Goal: Task Accomplishment & Management: Use online tool/utility

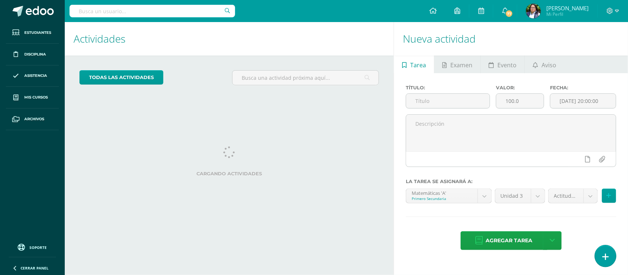
click at [607, 250] on link at bounding box center [605, 255] width 21 height 21
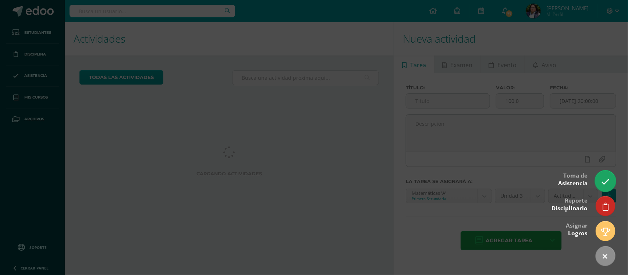
click at [604, 180] on icon at bounding box center [605, 182] width 8 height 8
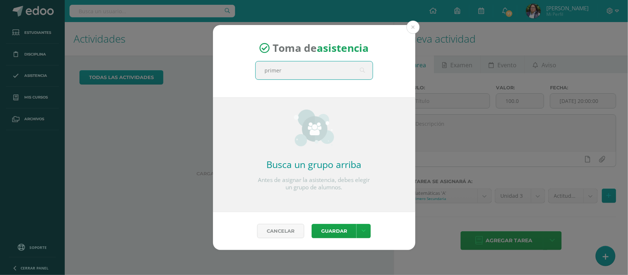
type input "primero"
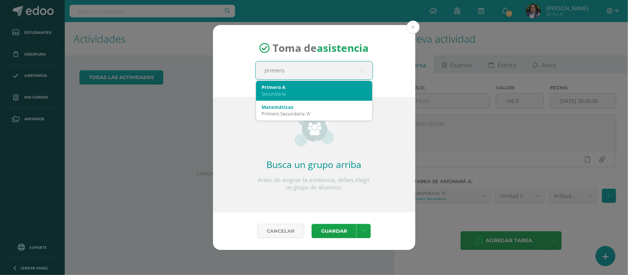
click at [292, 87] on div "Primero A" at bounding box center [314, 87] width 104 height 7
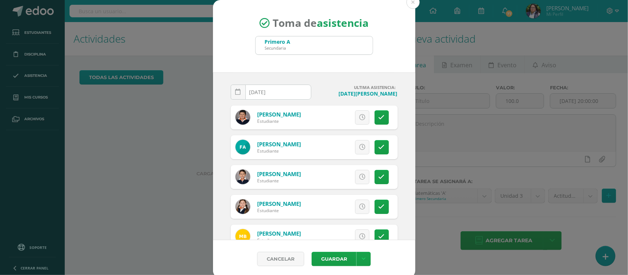
click at [282, 96] on input "[DATE]" at bounding box center [271, 92] width 80 height 14
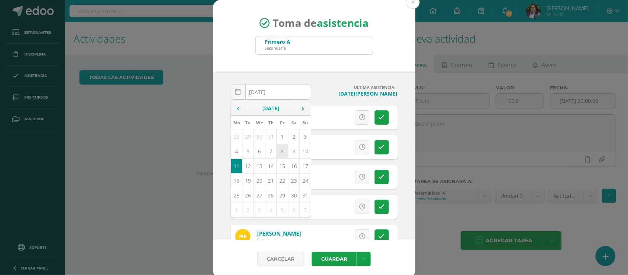
click at [277, 153] on td "8" at bounding box center [282, 151] width 11 height 15
type input "2025-08-08"
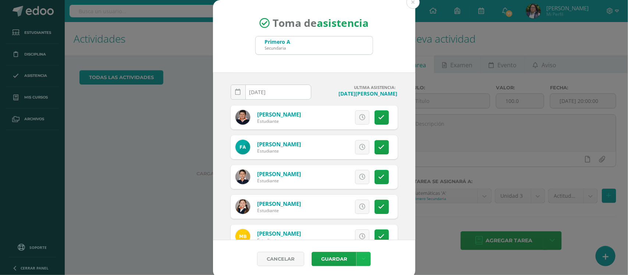
click at [364, 260] on link at bounding box center [363, 259] width 14 height 14
click at [339, 235] on link "Guardar sin notificar inasistencias" at bounding box center [345, 231] width 81 height 18
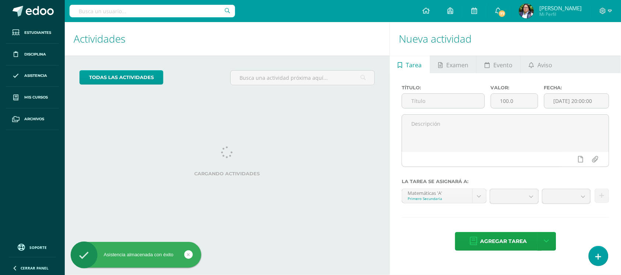
click at [595, 261] on div "Título: Valor: 100.0 Fecha: [DATE] 20:00:00 La tarea se asignará a: Matemáticas…" at bounding box center [505, 168] width 231 height 191
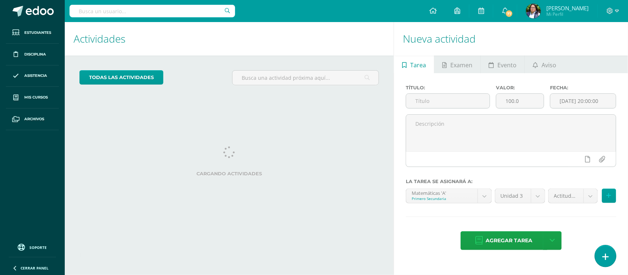
click at [606, 266] on link at bounding box center [605, 255] width 21 height 21
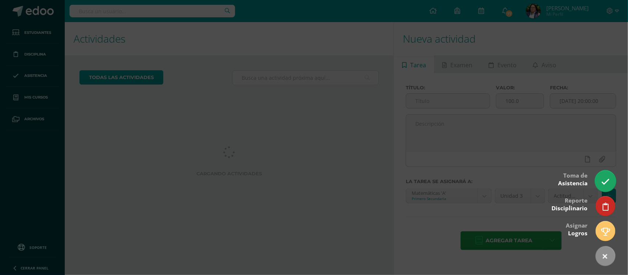
click at [608, 182] on icon at bounding box center [605, 182] width 8 height 8
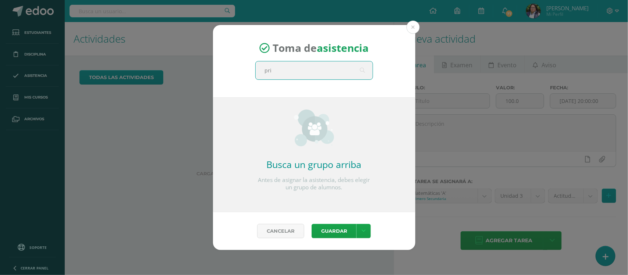
type input "prim"
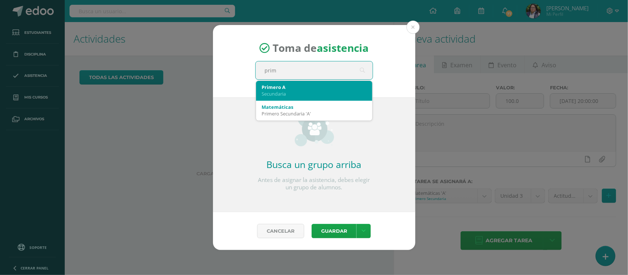
click at [333, 92] on div "Secundaria" at bounding box center [314, 93] width 104 height 7
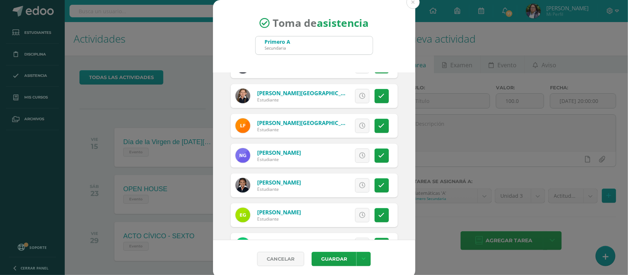
scroll to position [322, 0]
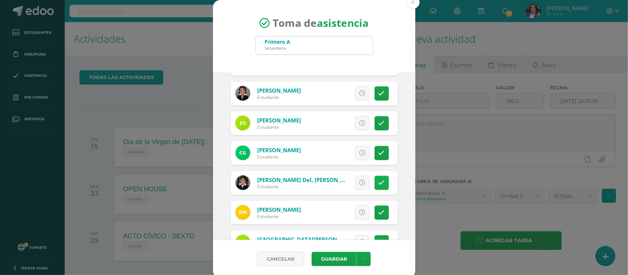
click at [378, 185] on icon at bounding box center [381, 183] width 6 height 6
click at [362, 259] on icon at bounding box center [364, 259] width 4 height 6
click at [333, 230] on link "Guardar sin notificar inasistencias" at bounding box center [345, 231] width 81 height 18
